Goal: Use online tool/utility: Use online tool/utility

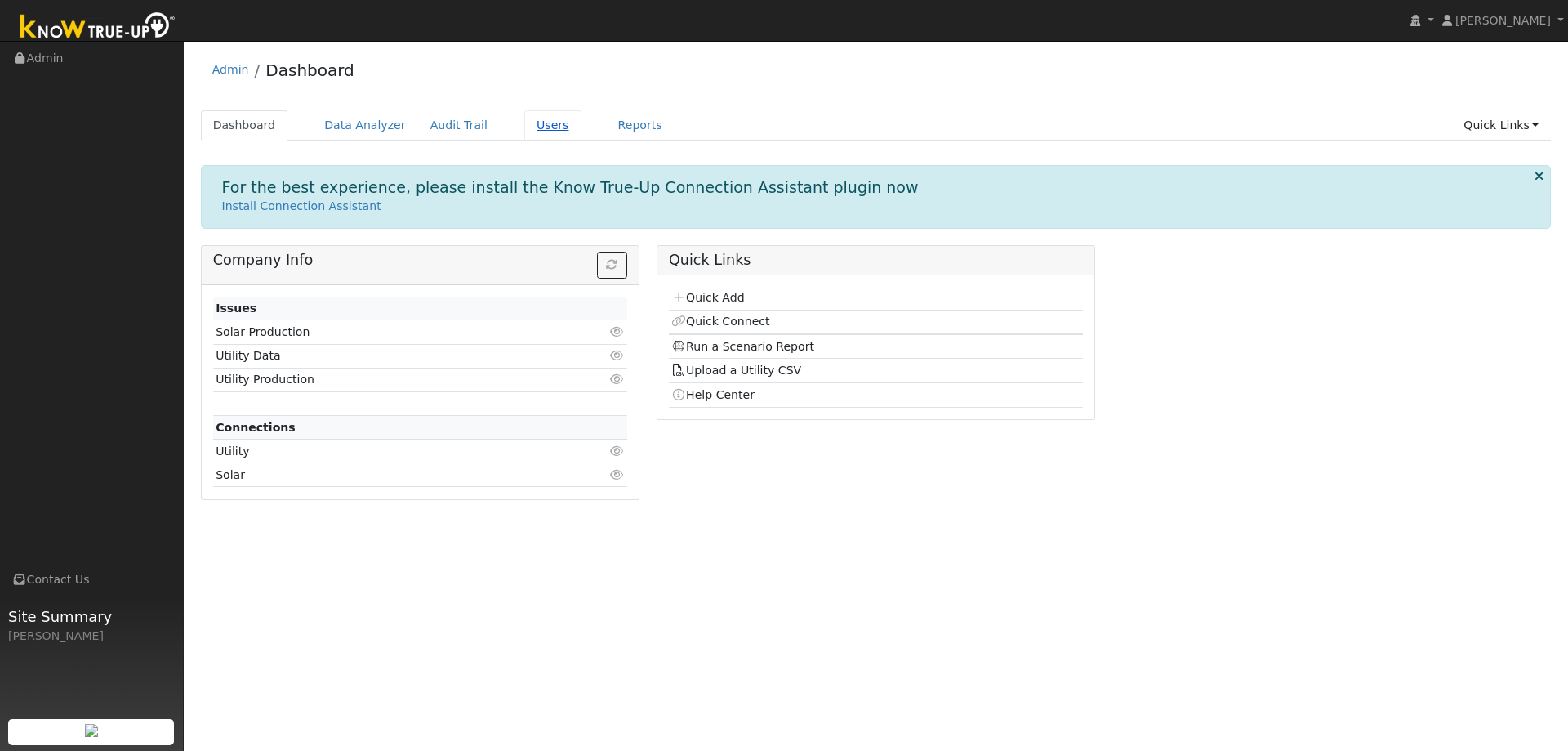
click at [525, 118] on link "Users" at bounding box center [553, 125] width 57 height 30
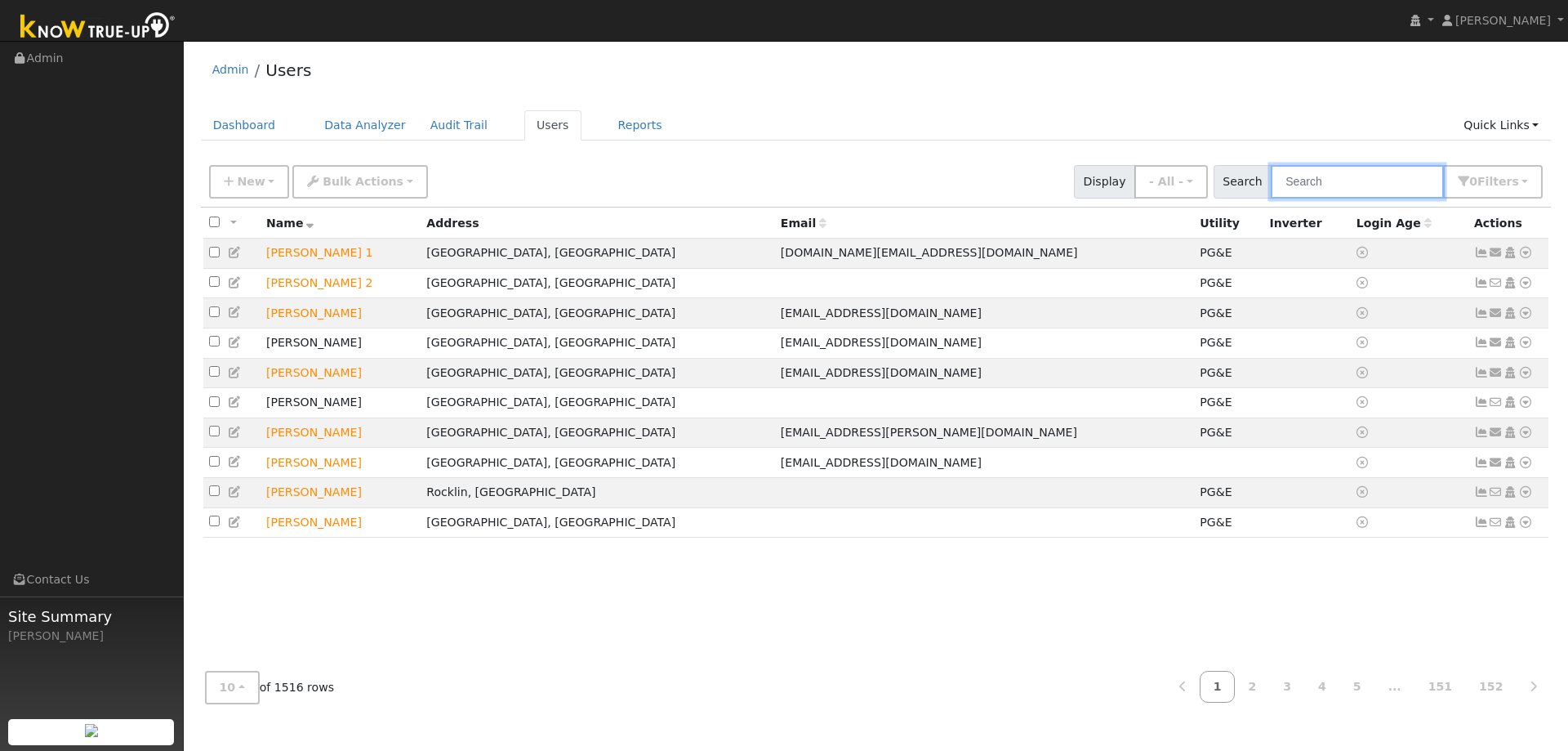
click at [1295, 173] on input "text" at bounding box center [1357, 181] width 173 height 34
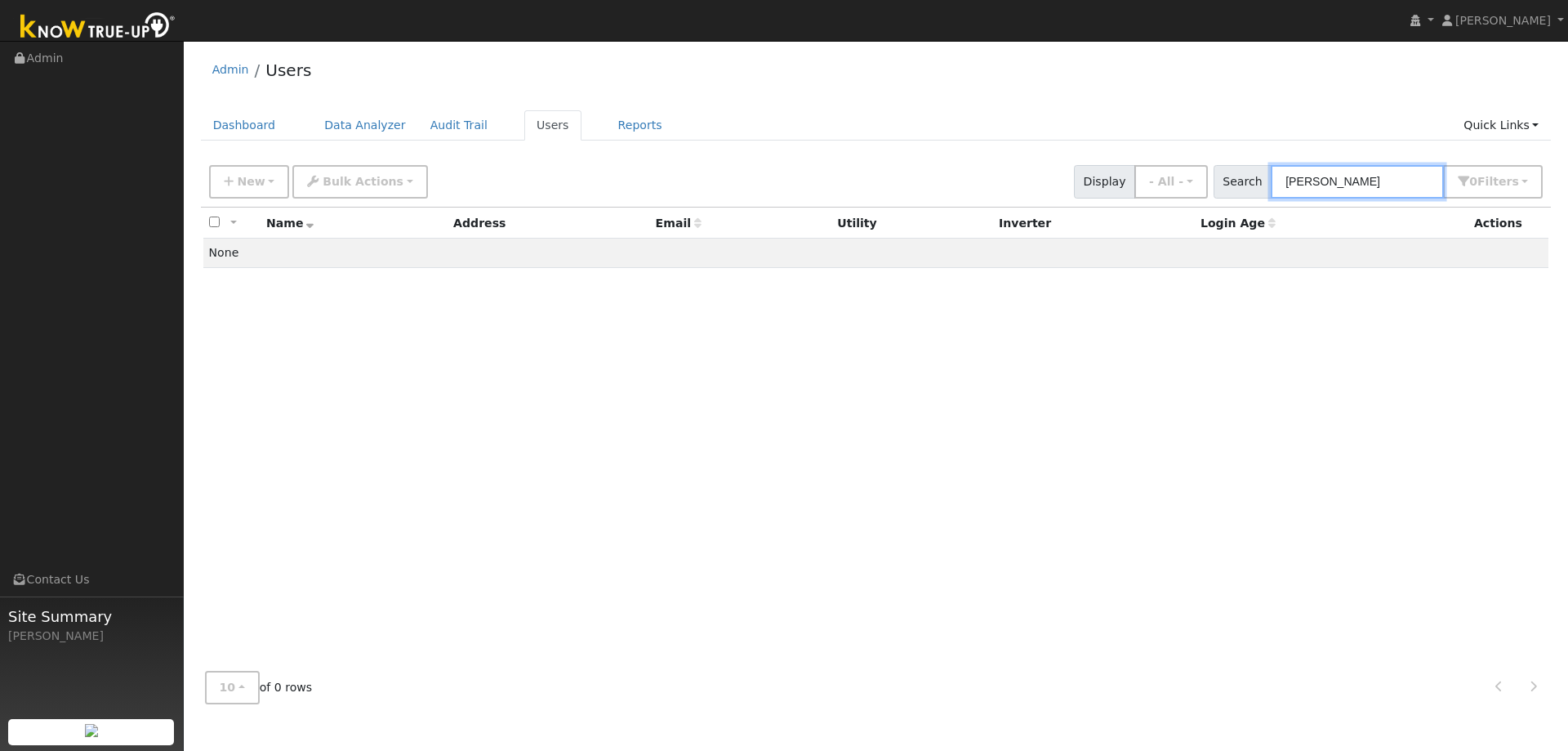
type input "agnes"
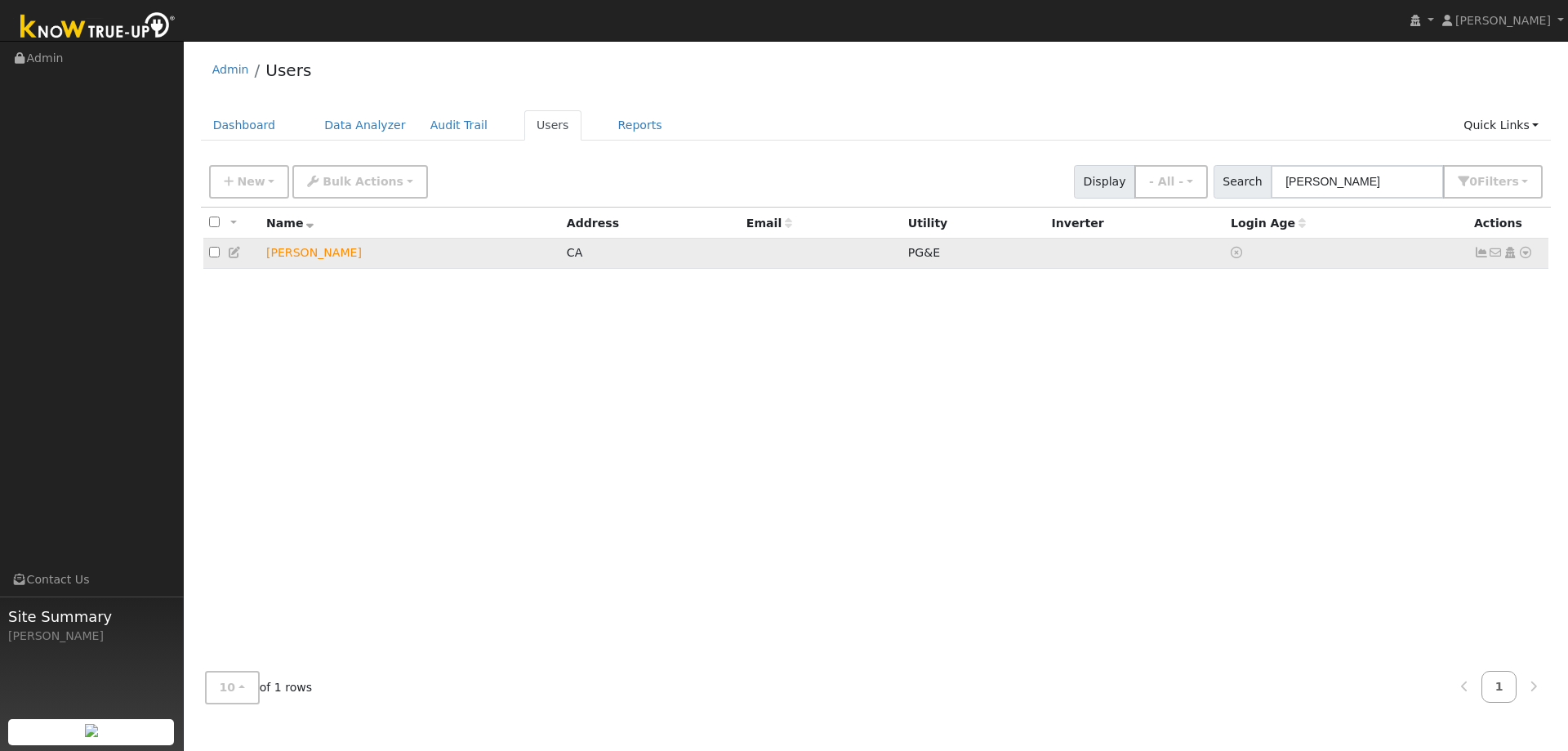
click at [1529, 252] on icon at bounding box center [1525, 252] width 14 height 12
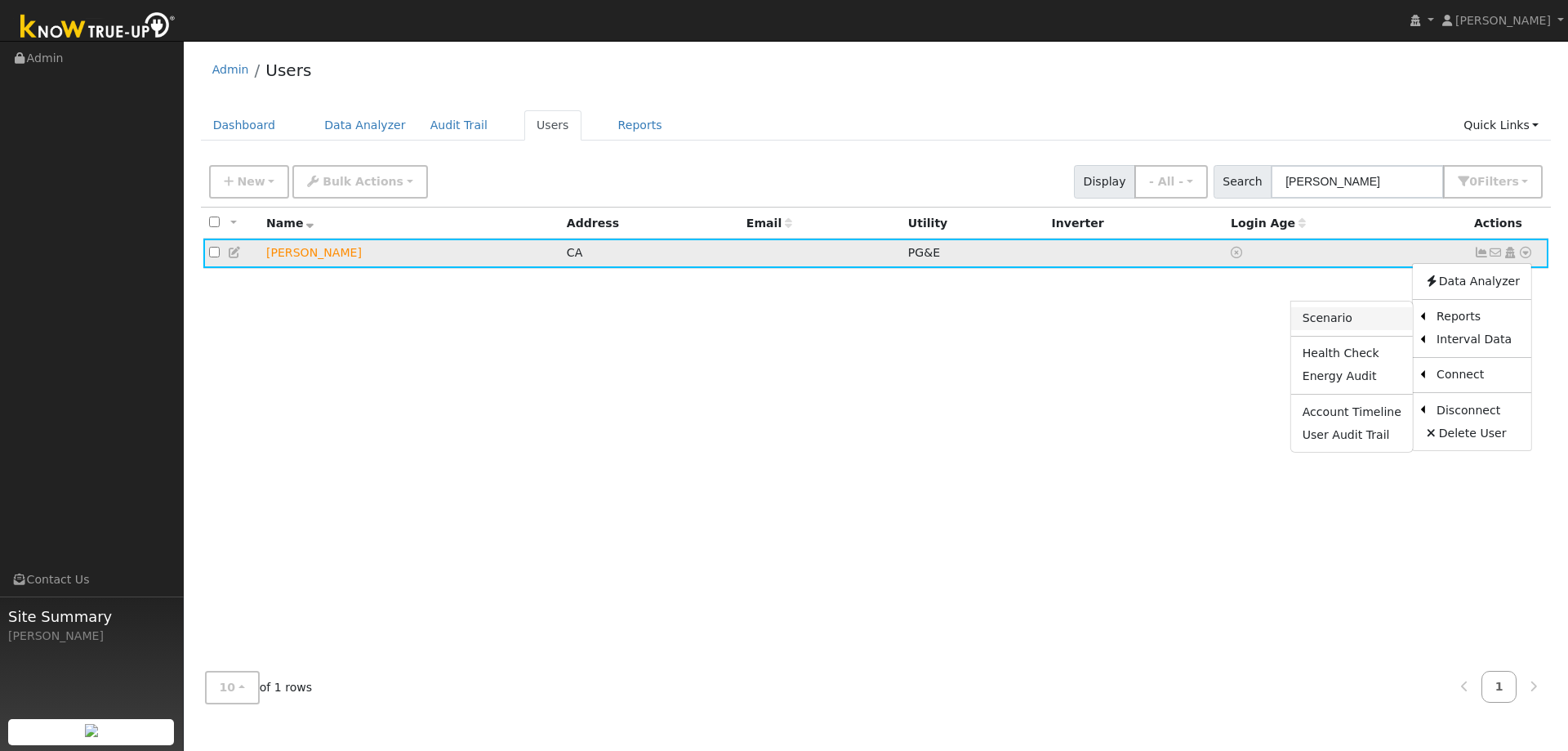
click at [1370, 315] on link "Scenario" at bounding box center [1351, 319] width 121 height 23
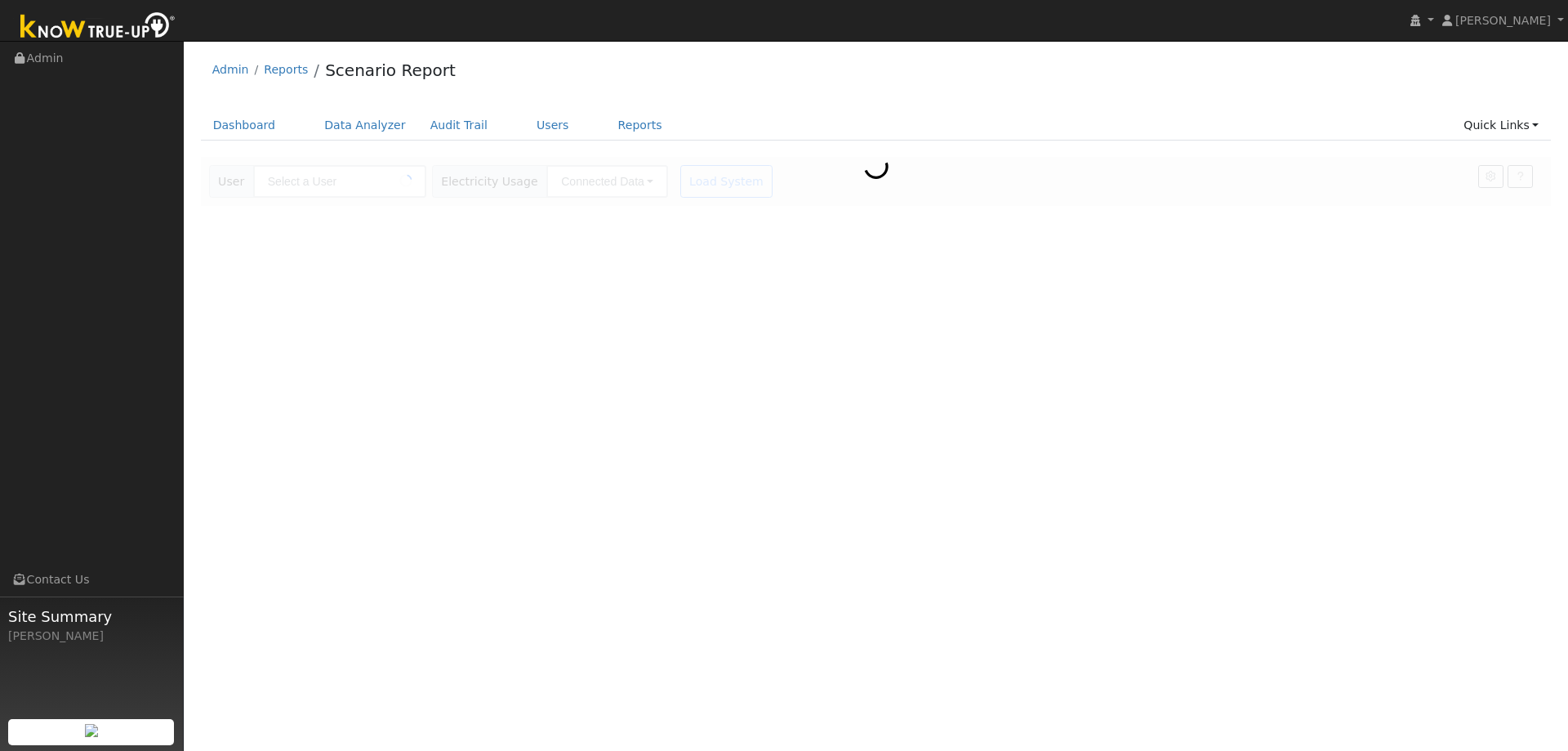
type input "[PERSON_NAME]"
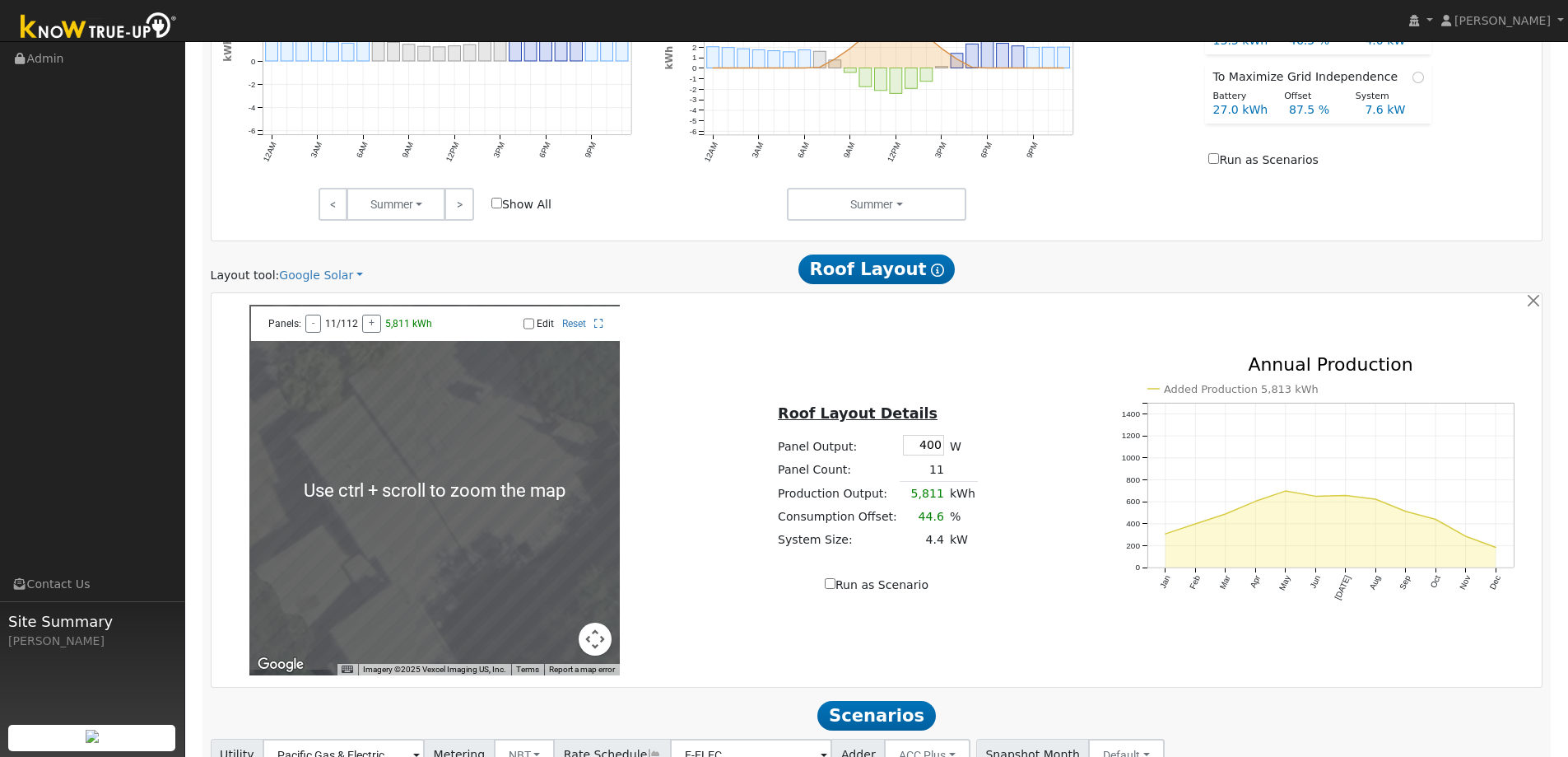
scroll to position [936, 0]
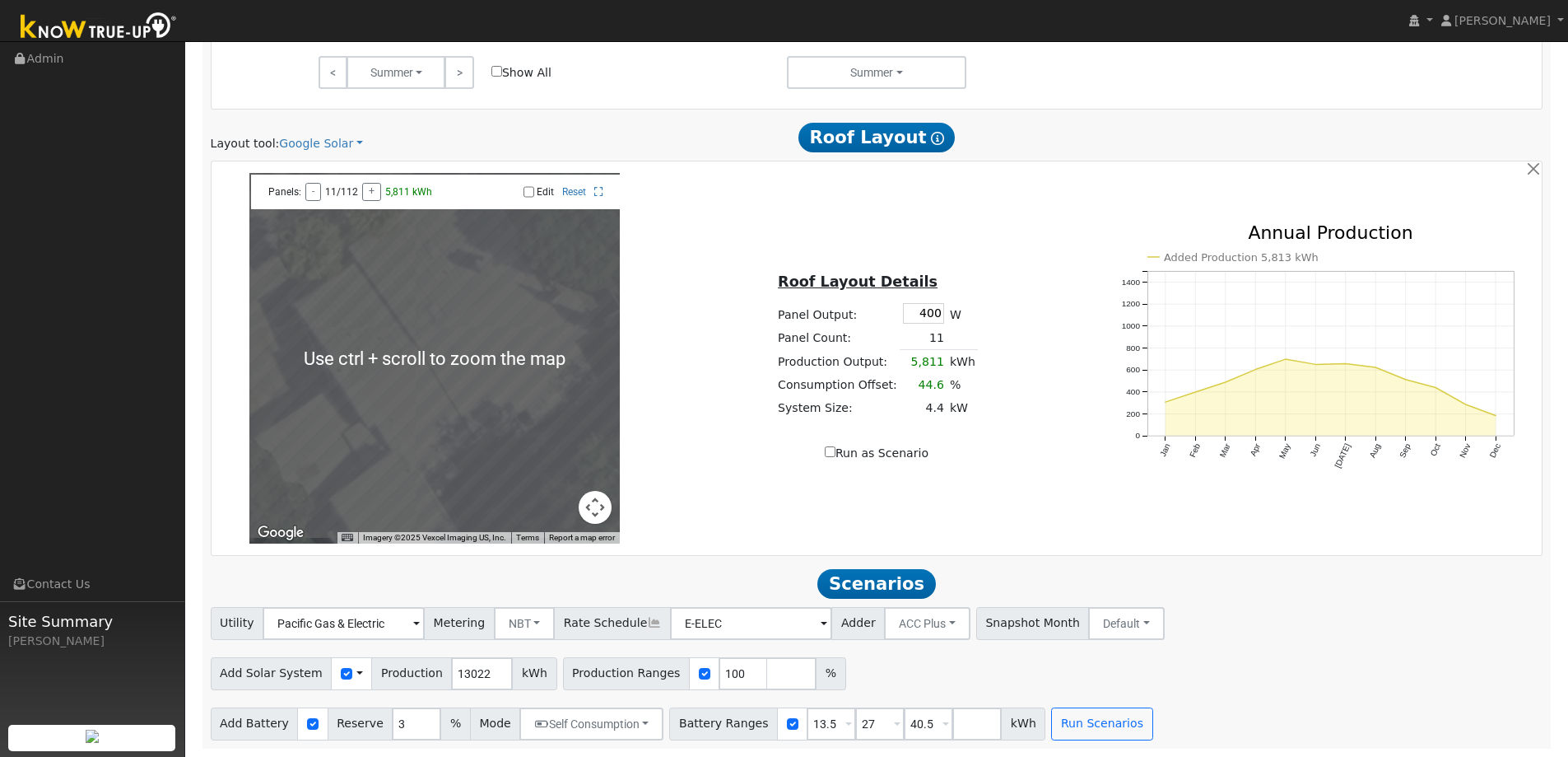
click at [341, 676] on div "Use CSV Data" at bounding box center [351, 674] width 41 height 33
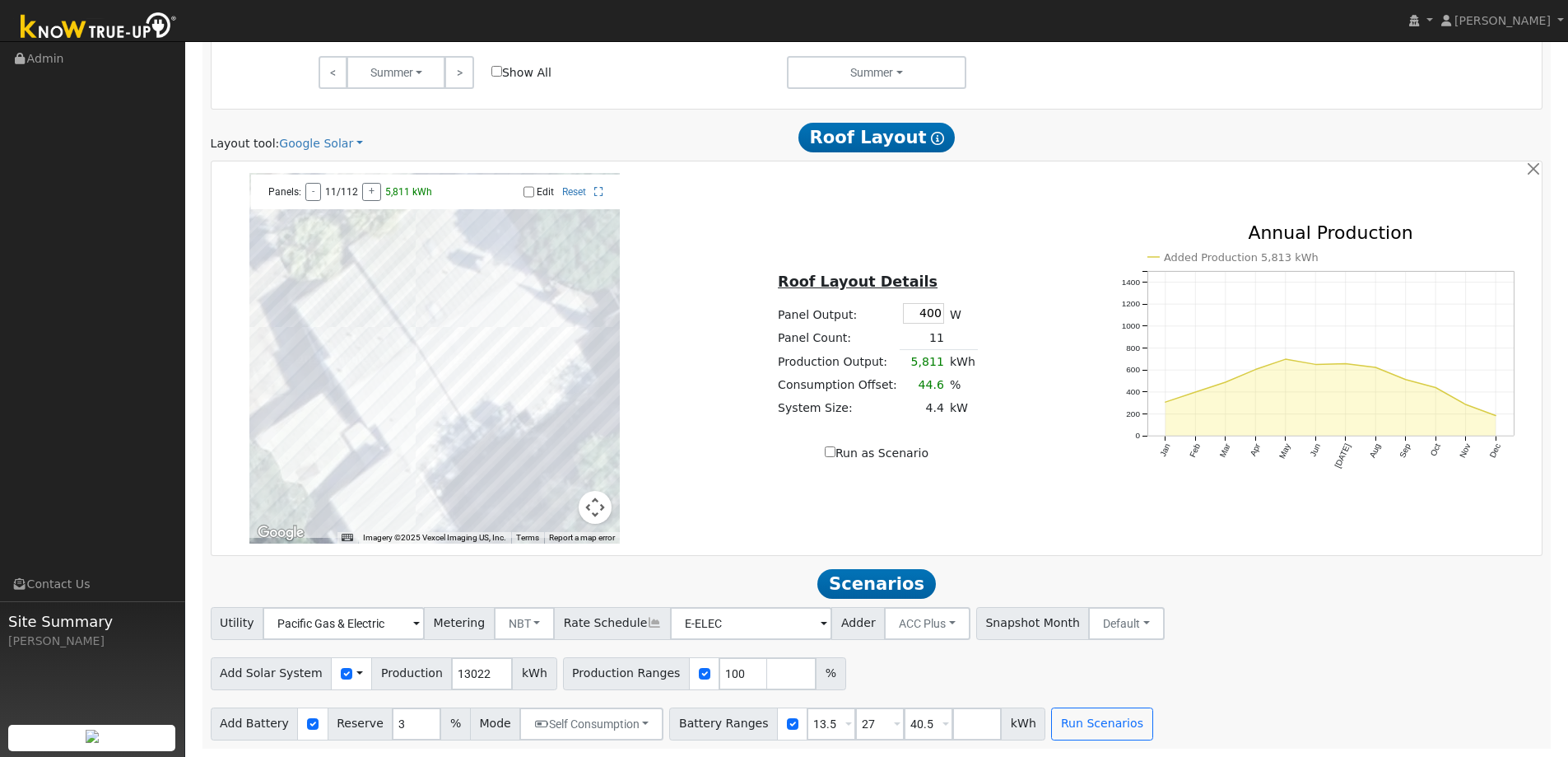
click at [356, 675] on span at bounding box center [359, 674] width 7 height 17
click at [370, 700] on link "Use CSV Data" at bounding box center [402, 703] width 114 height 23
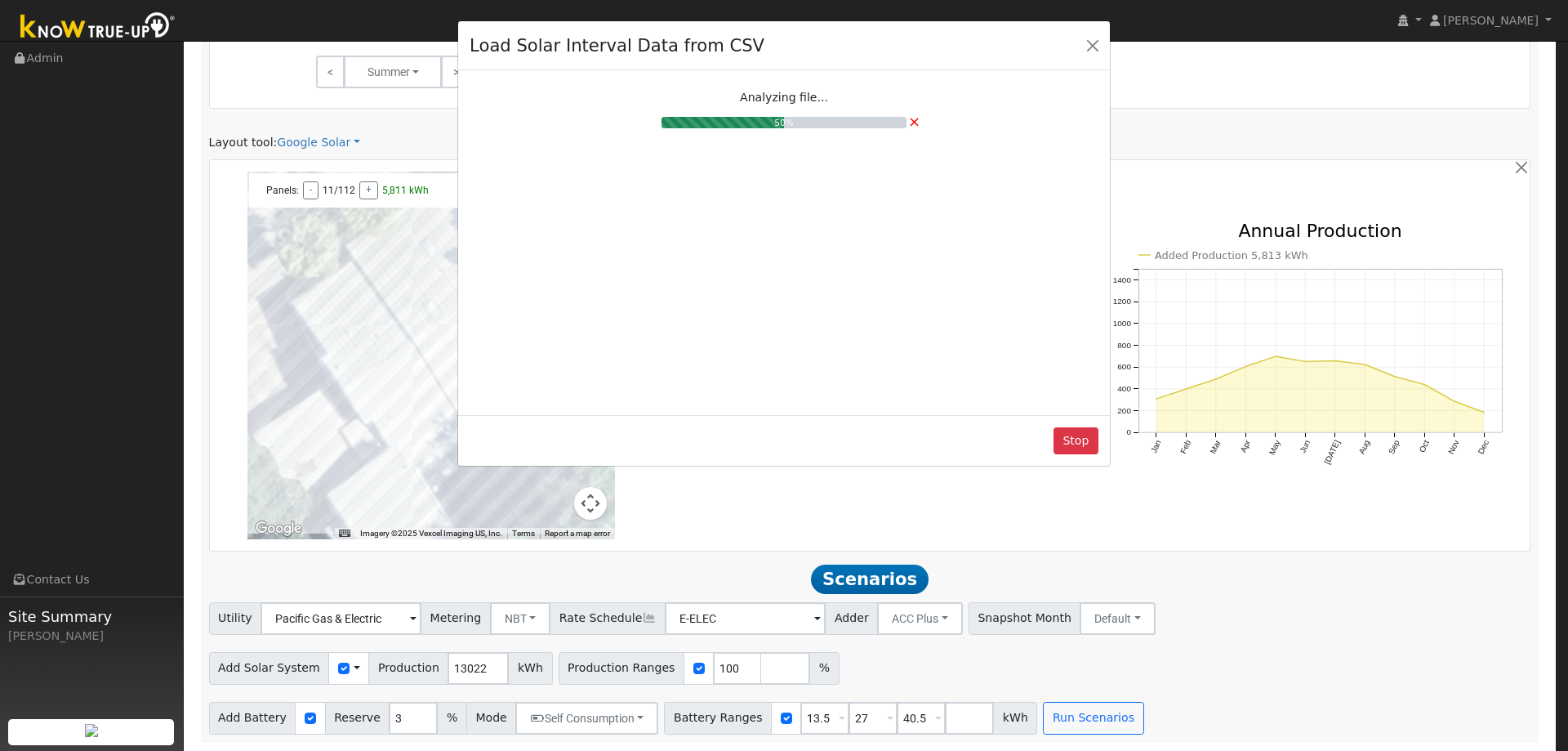
click at [890, 717] on div "Load Solar Interval Data from CSV Analyzing file... 50% × Stop" at bounding box center [784, 376] width 1568 height 751
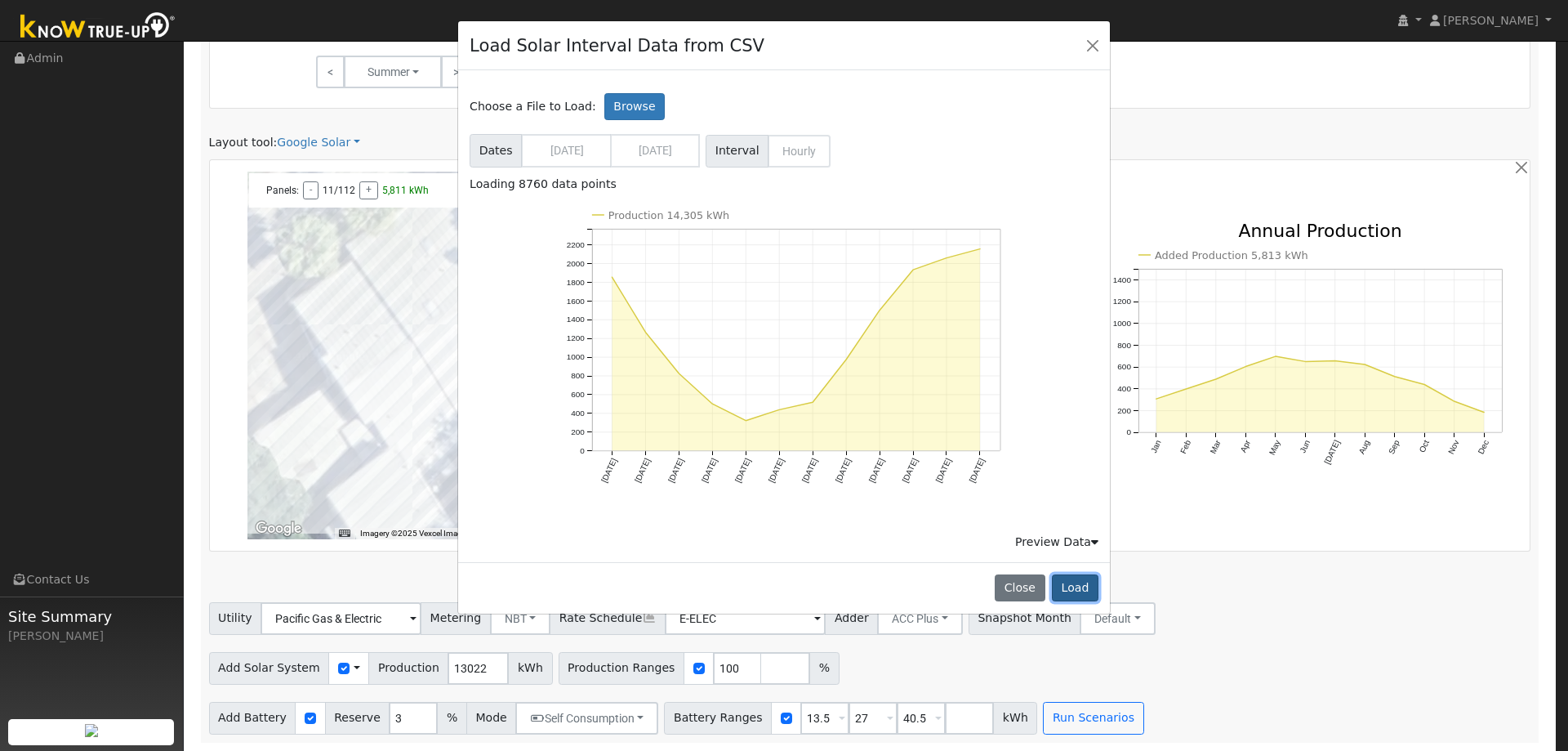
click at [1090, 580] on button "Load" at bounding box center [1075, 587] width 46 height 28
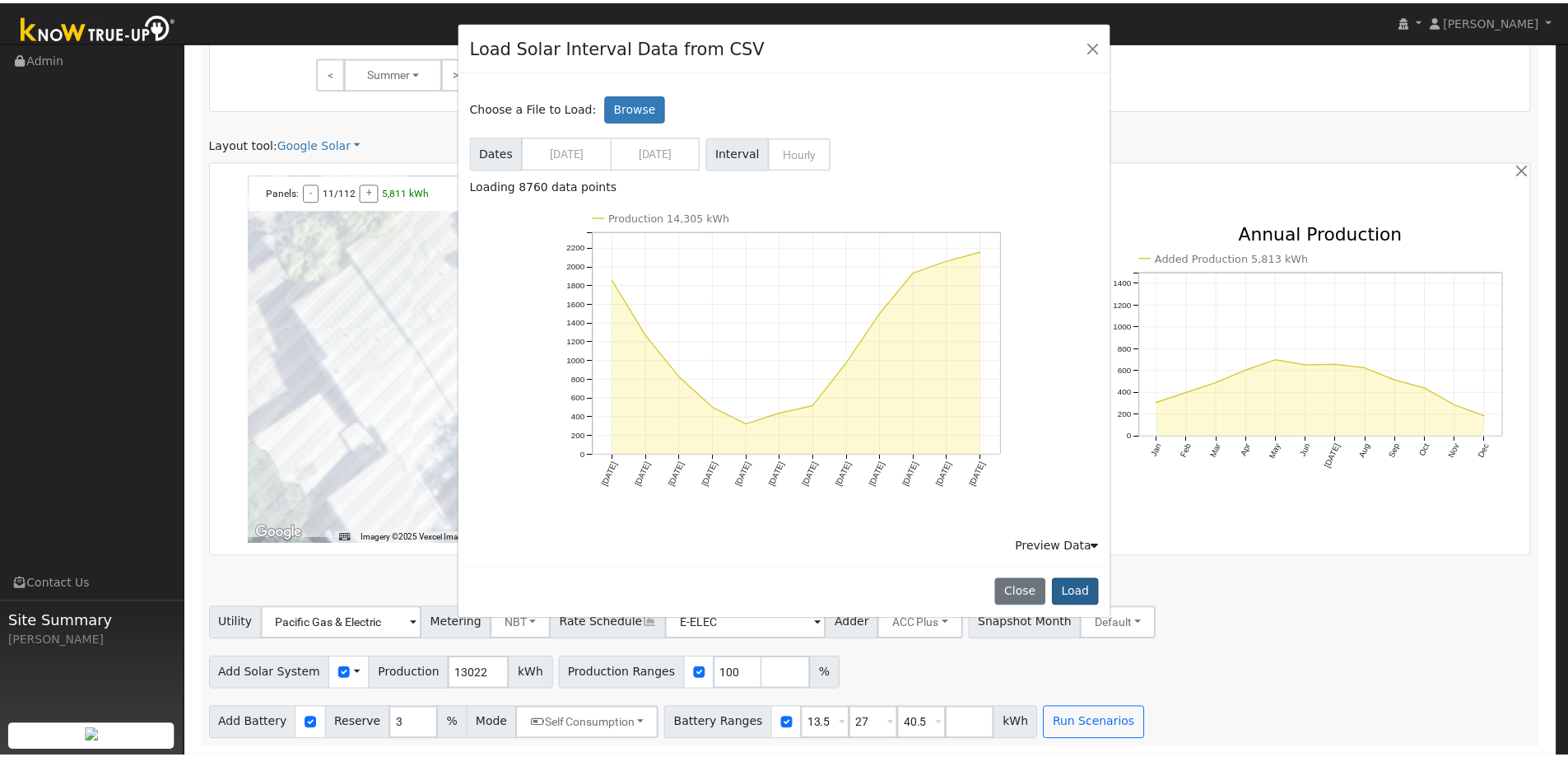
type input "14305"
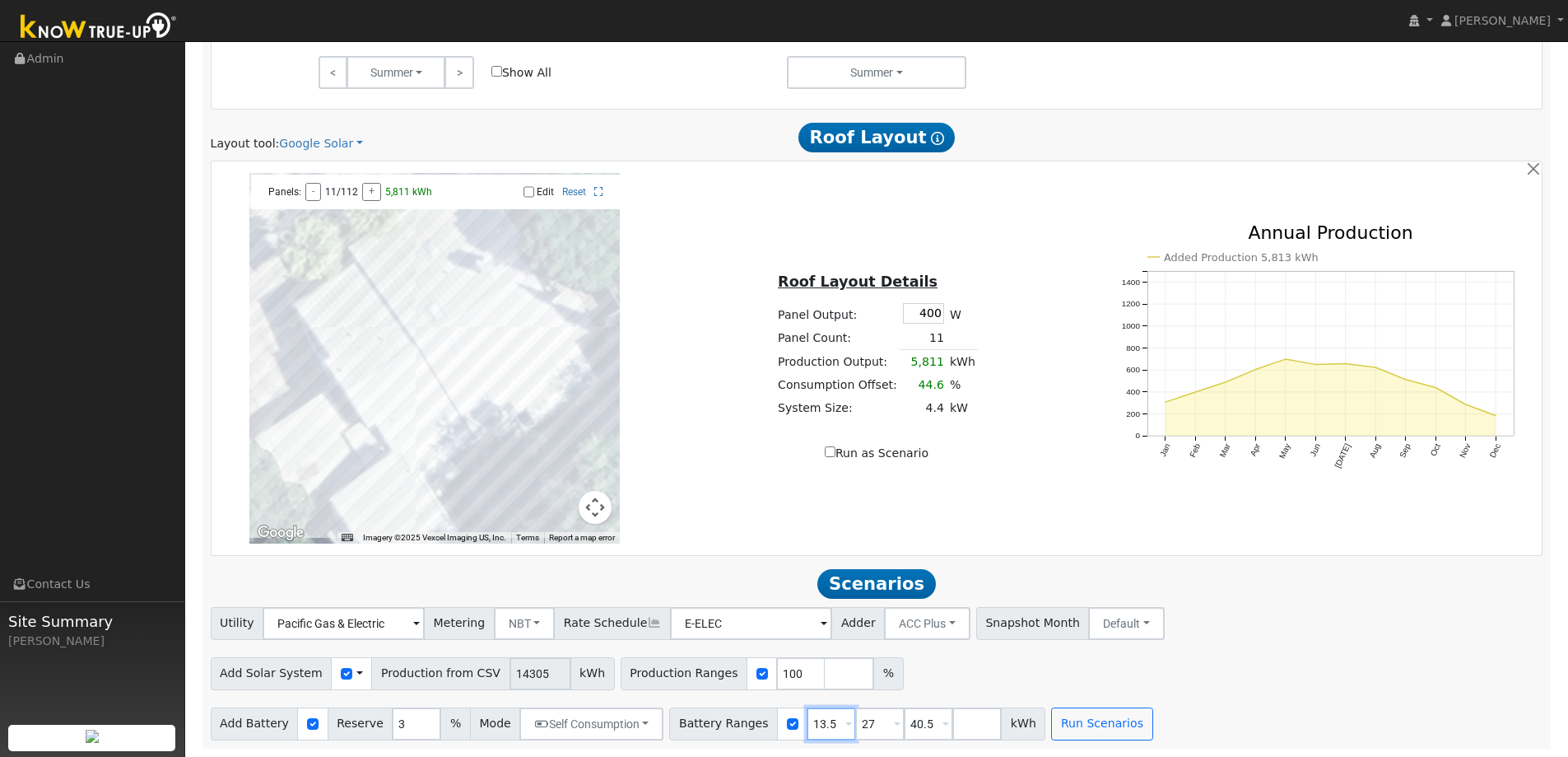
click at [811, 719] on input "13.5" at bounding box center [831, 724] width 49 height 33
click at [907, 720] on input "40.5" at bounding box center [928, 724] width 49 height 33
drag, startPoint x: 905, startPoint y: 728, endPoint x: 794, endPoint y: 719, distance: 111.4
click at [874, 727] on div "Battery Ranges 13.5 Overrides Reserve % Mode None None Self Consumption Peak Sa…" at bounding box center [858, 724] width 376 height 33
drag, startPoint x: 851, startPoint y: 726, endPoint x: 756, endPoint y: 713, distance: 95.9
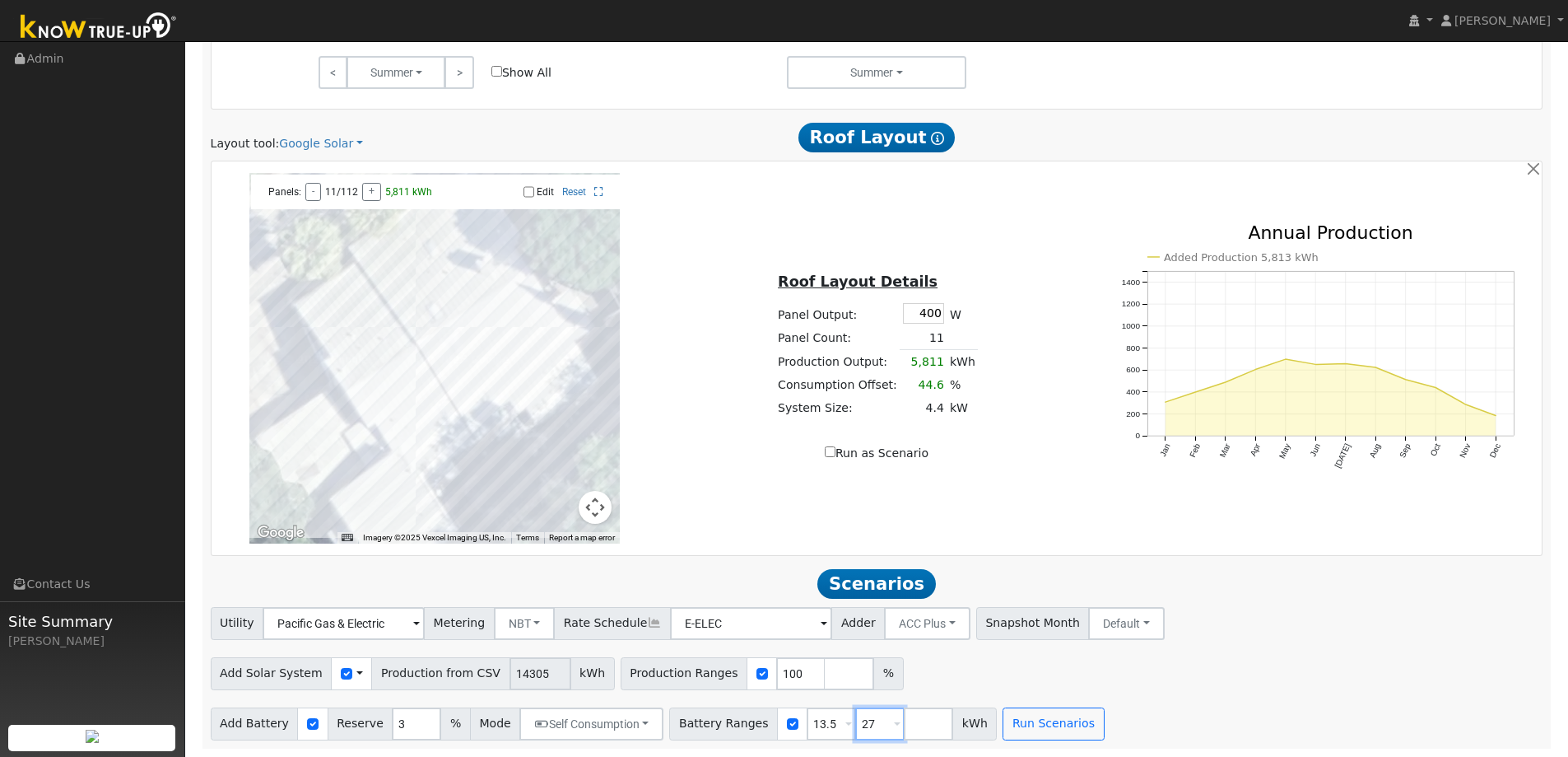
click at [821, 722] on div "Battery Ranges 13.5 Overrides Reserve % Mode None None Self Consumption Peak Sa…" at bounding box center [833, 724] width 328 height 33
drag, startPoint x: 808, startPoint y: 728, endPoint x: 747, endPoint y: 725, distance: 61.1
click at [772, 725] on div "Battery Ranges 13.5 Overrides Reserve % Mode None None Self Consumption Peak Sa…" at bounding box center [809, 724] width 279 height 33
type input "18"
click at [1082, 713] on div "Add Battery Reserve 3 % Mode Self Consumption Self Consumption Peak Savings ACC…" at bounding box center [876, 721] width 1338 height 39
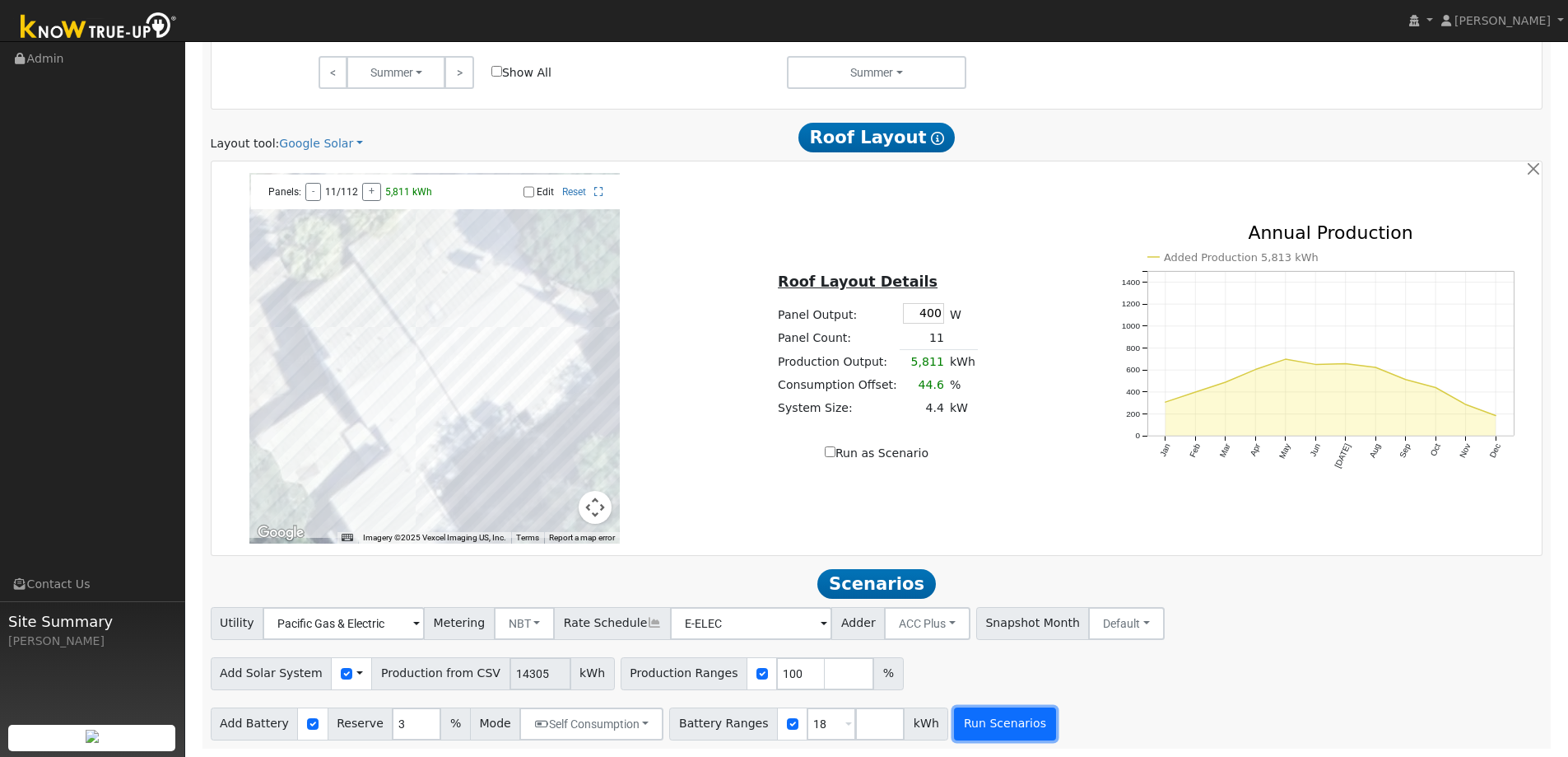
click at [963, 730] on button "Run Scenarios" at bounding box center [1004, 724] width 101 height 33
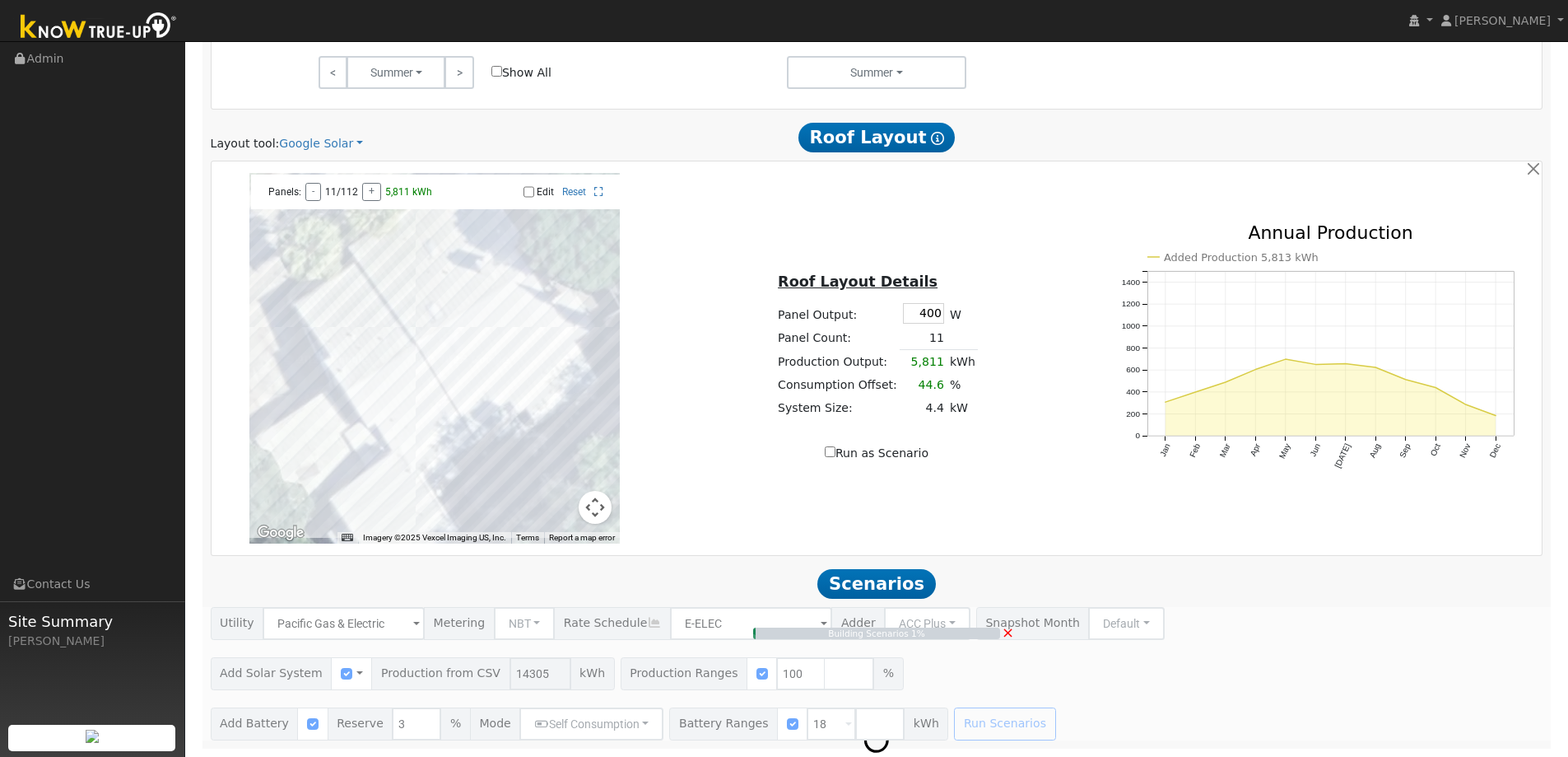
type input "9.5"
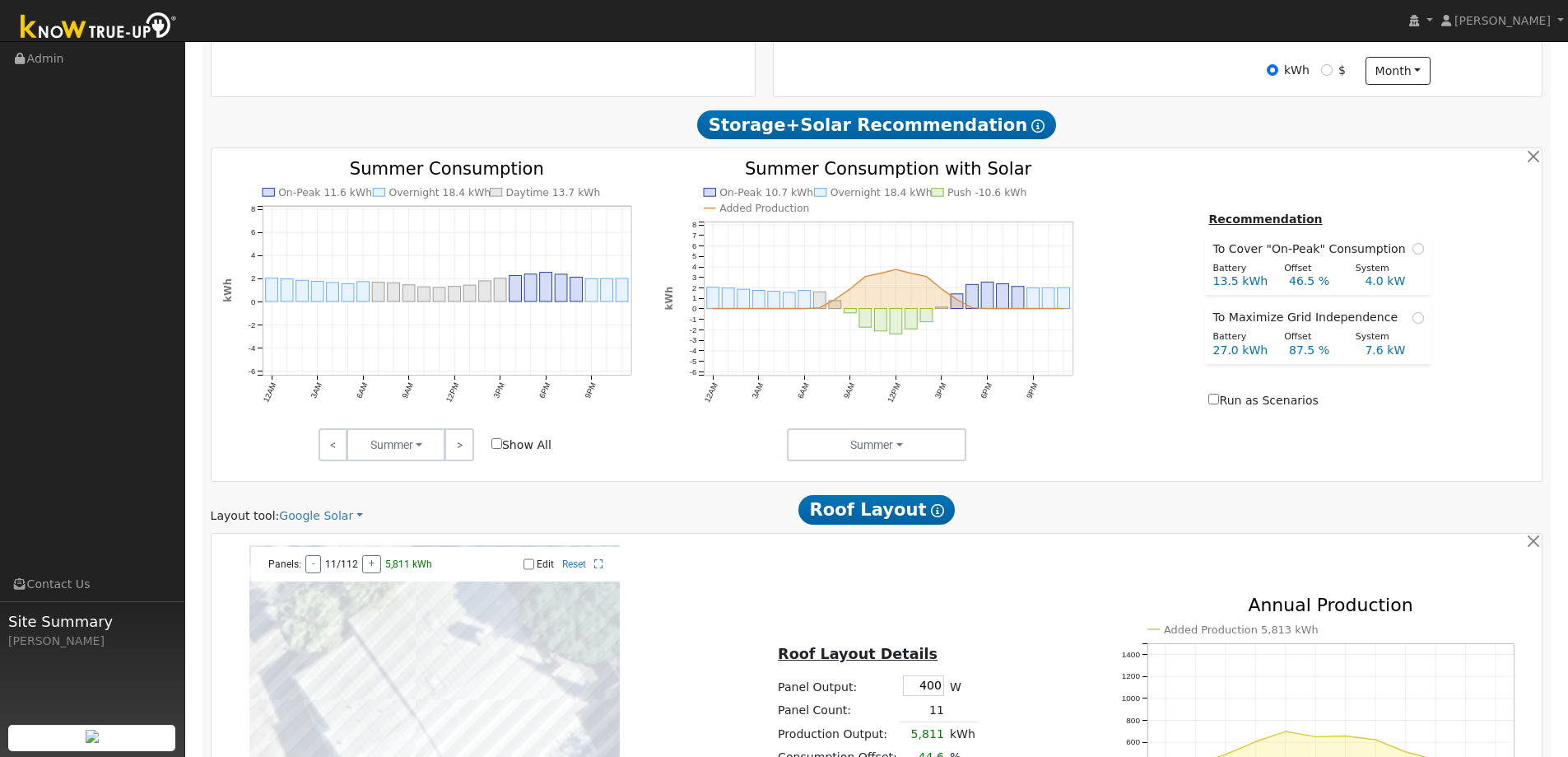
scroll to position [218, 0]
